Goal: Task Accomplishment & Management: Manage account settings

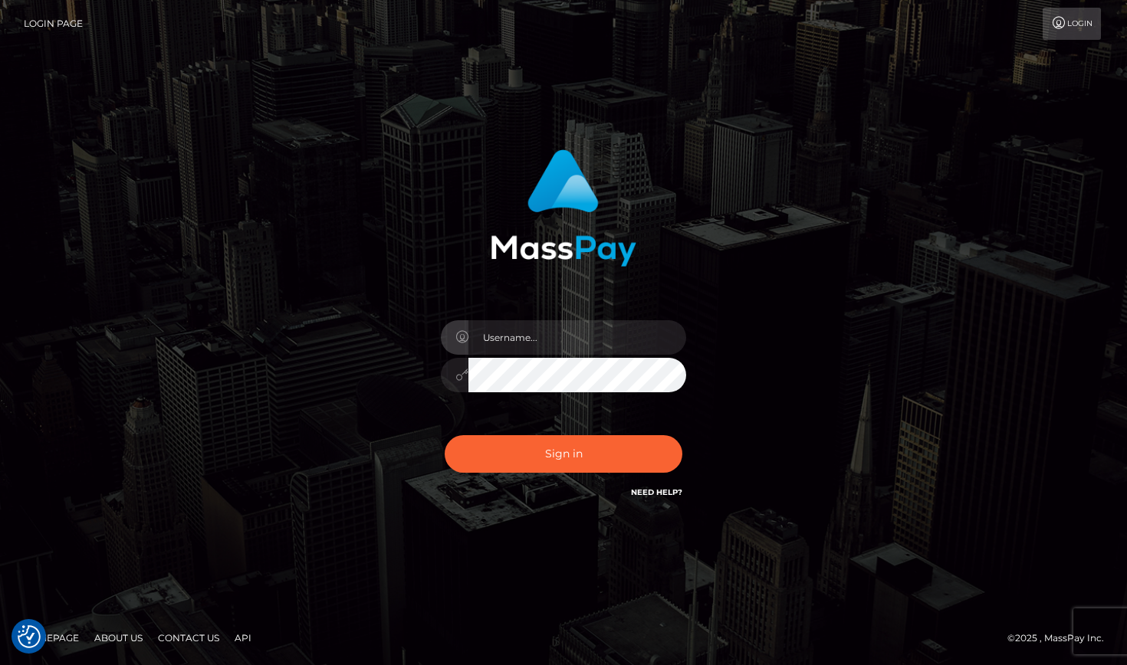
checkbox input "true"
type input "[EMAIL_ADDRESS][DOMAIN_NAME]"
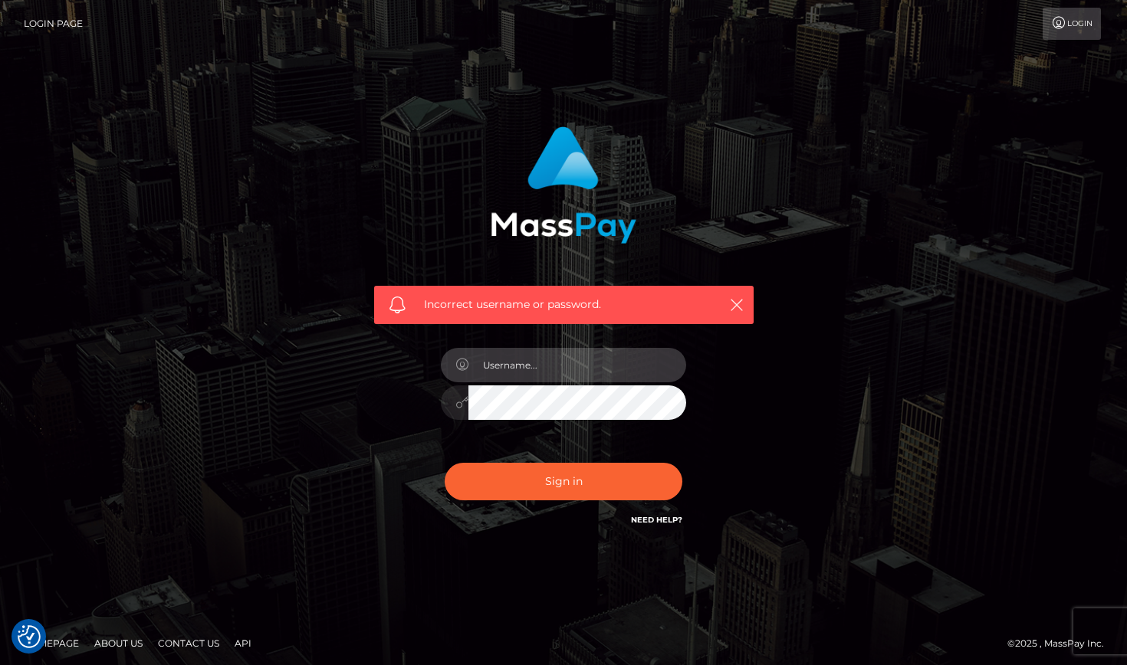
type input "[EMAIL_ADDRESS][DOMAIN_NAME]"
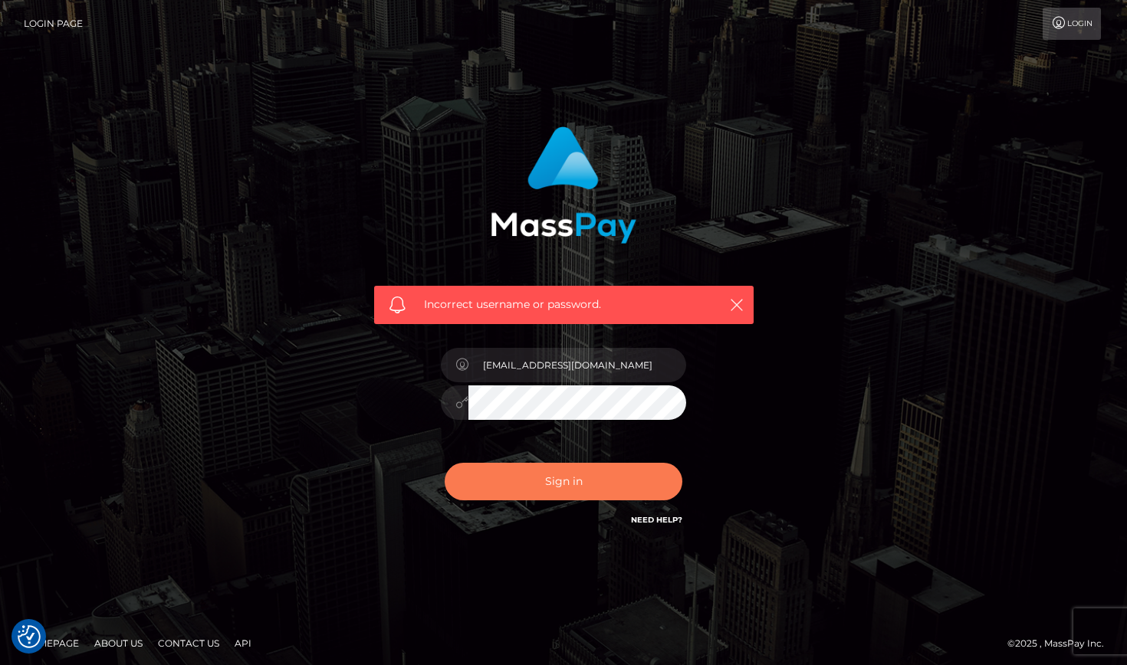
click at [583, 496] on button "Sign in" at bounding box center [564, 482] width 238 height 38
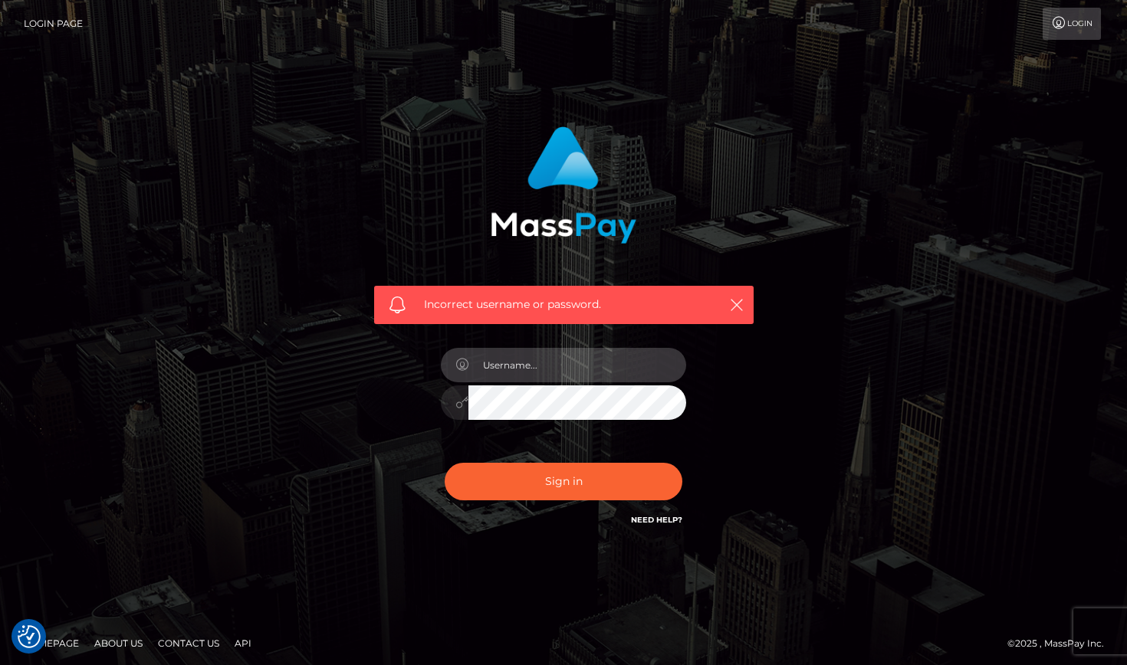
type input "[EMAIL_ADDRESS][DOMAIN_NAME]"
click at [1068, 31] on link "Login" at bounding box center [1071, 24] width 58 height 32
